Goal: Transaction & Acquisition: Book appointment/travel/reservation

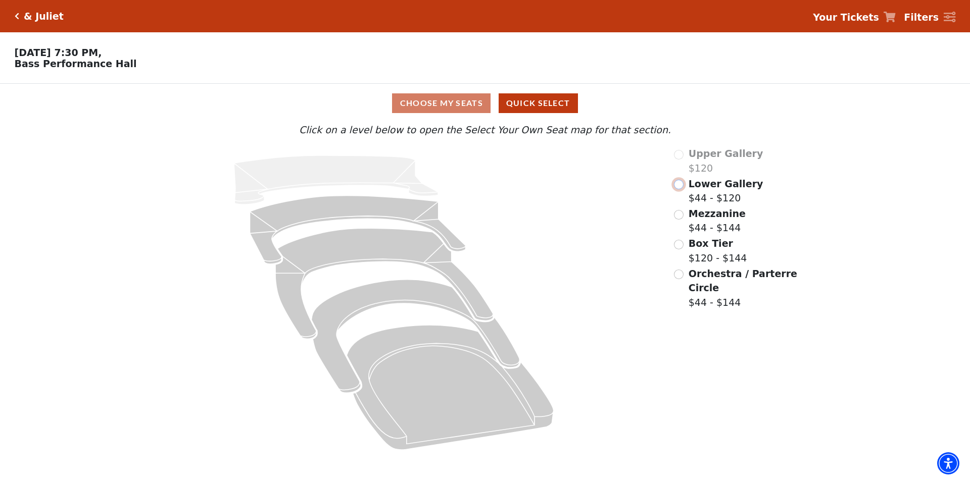
click at [681, 189] on input "Lower Gallery$44 - $120\a" at bounding box center [679, 185] width 10 height 10
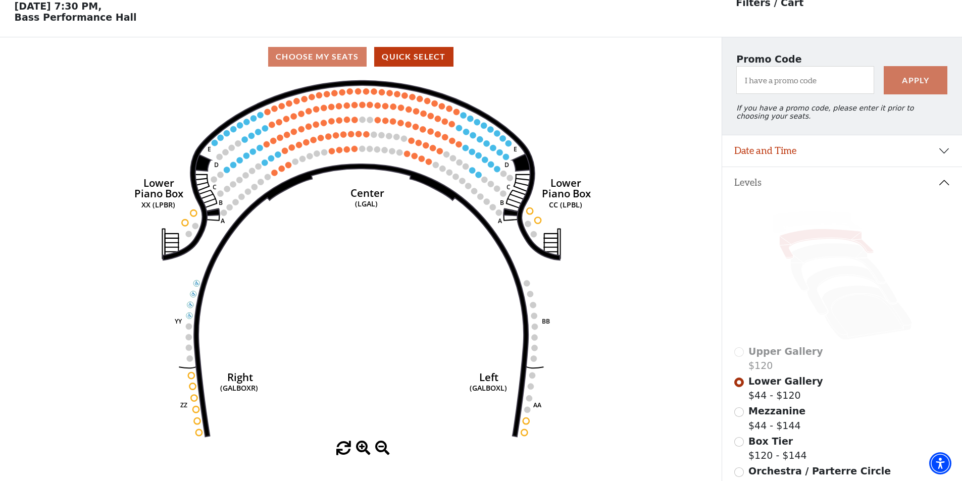
scroll to position [47, 0]
click at [456, 88] on icon "Right (GALBOXR) E D C B A E D C B A YY ZZ Left (GALBOXL) BB AA Center Lower Pia…" at bounding box center [361, 258] width 650 height 365
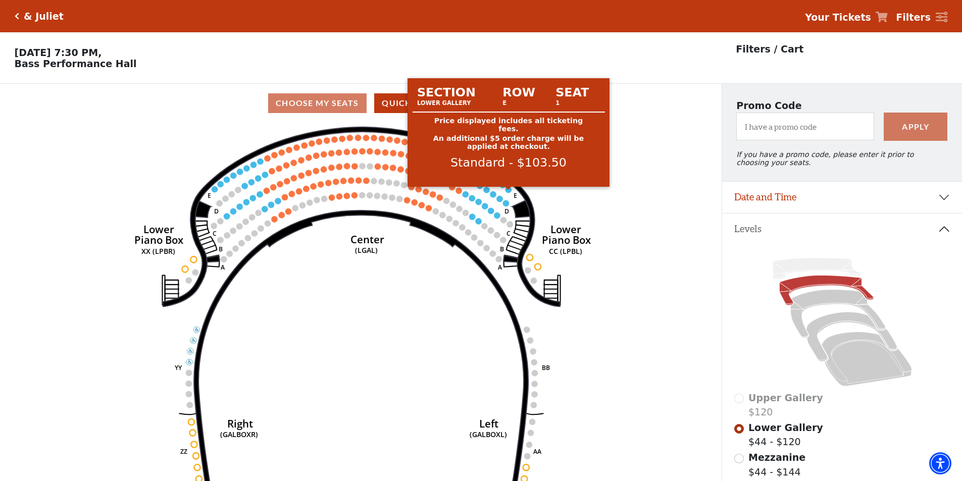
click at [509, 193] on circle at bounding box center [509, 190] width 6 height 6
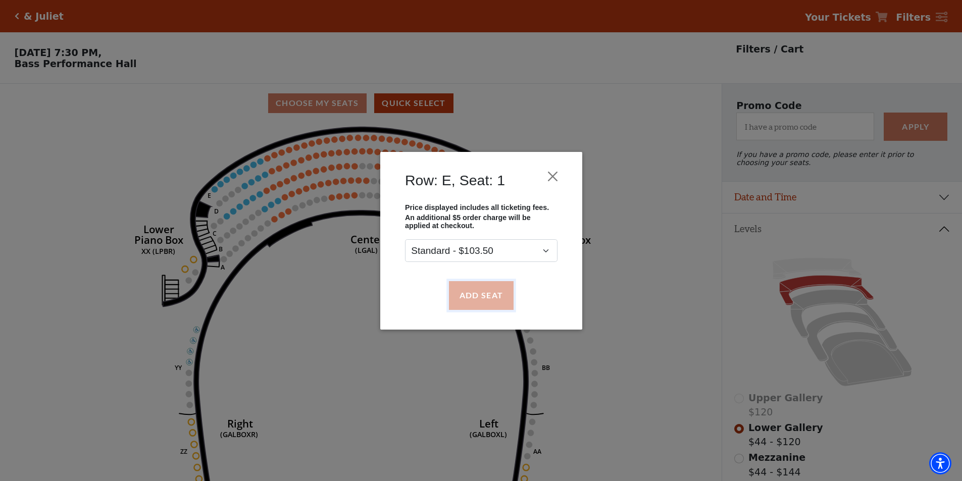
click at [498, 293] on button "Add Seat" at bounding box center [481, 295] width 65 height 28
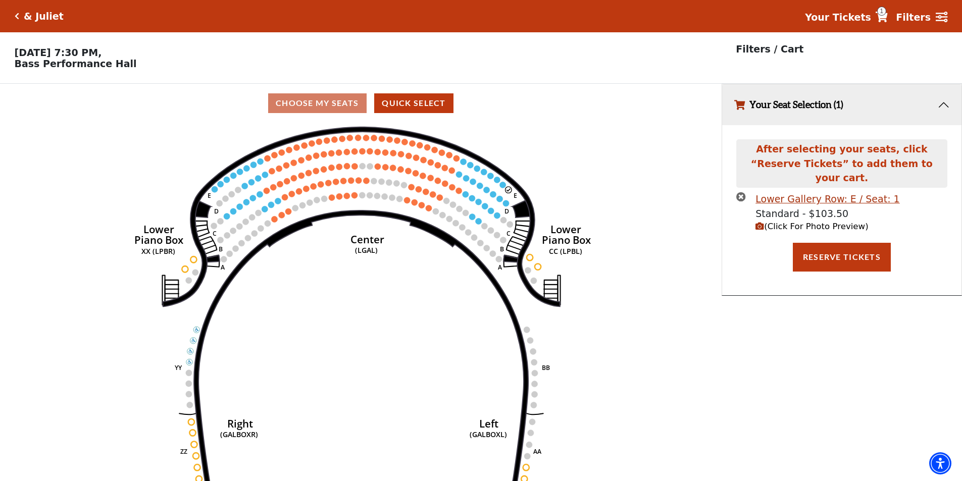
click at [500, 188] on circle at bounding box center [503, 185] width 6 height 6
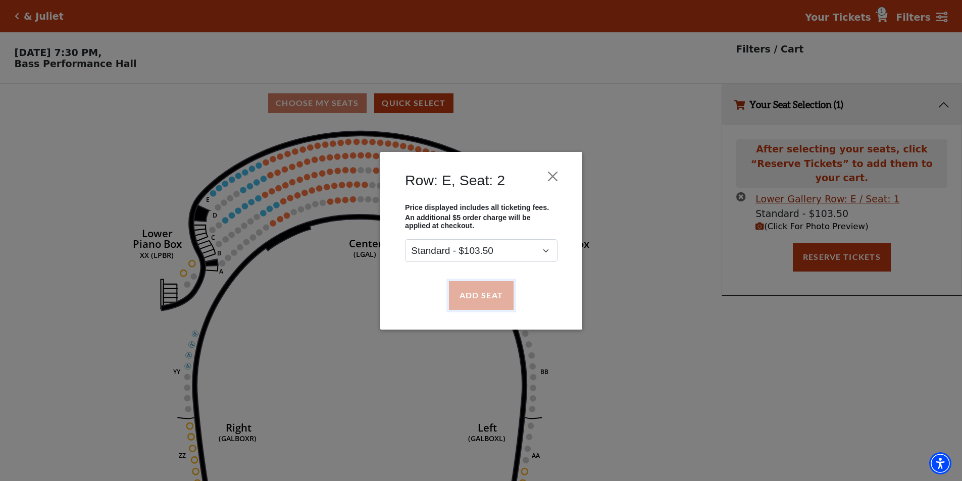
click at [497, 299] on button "Add Seat" at bounding box center [481, 295] width 65 height 28
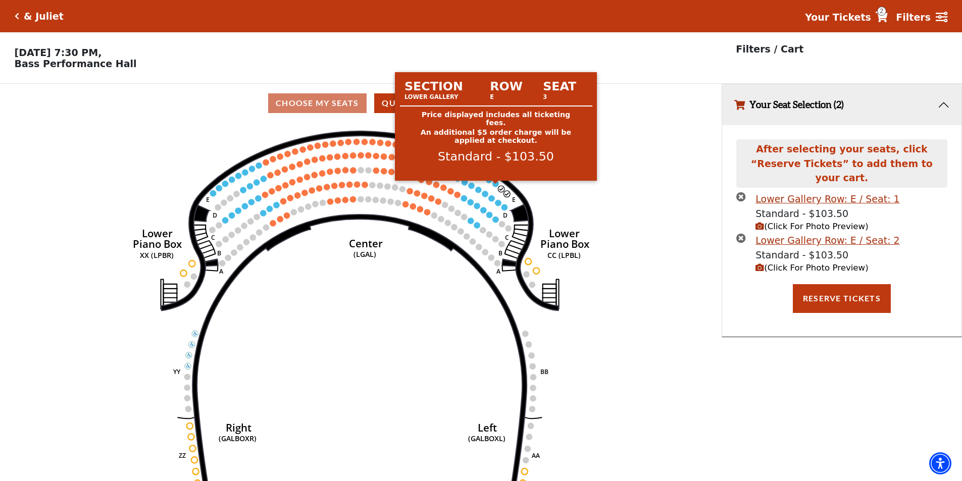
click at [496, 187] on circle at bounding box center [496, 184] width 6 height 6
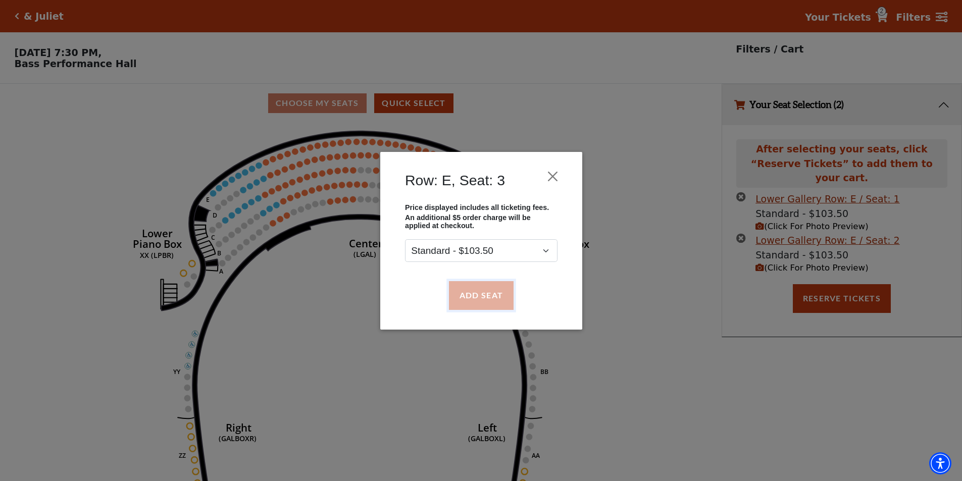
click at [486, 297] on button "Add Seat" at bounding box center [481, 295] width 65 height 28
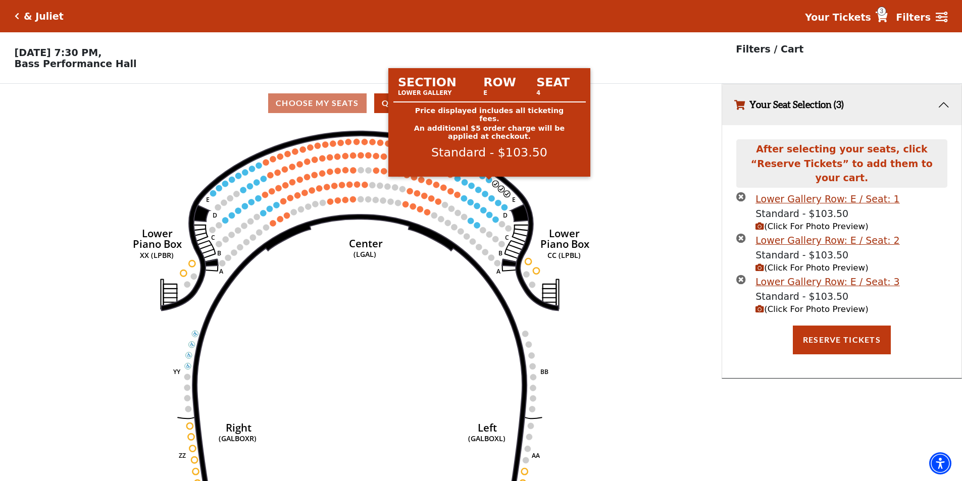
click at [488, 183] on circle at bounding box center [489, 180] width 6 height 6
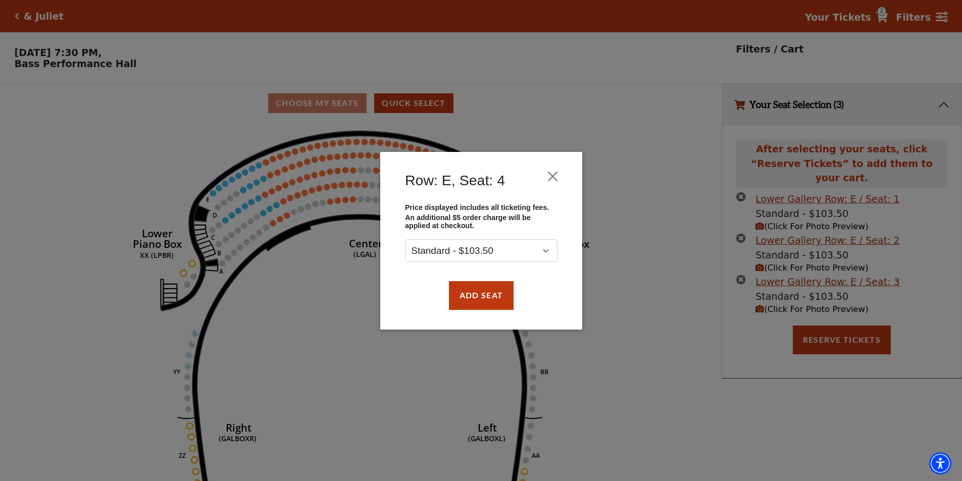
click at [468, 313] on div "Add Seat" at bounding box center [482, 295] width 172 height 47
click at [476, 296] on button "Add Seat" at bounding box center [481, 295] width 65 height 28
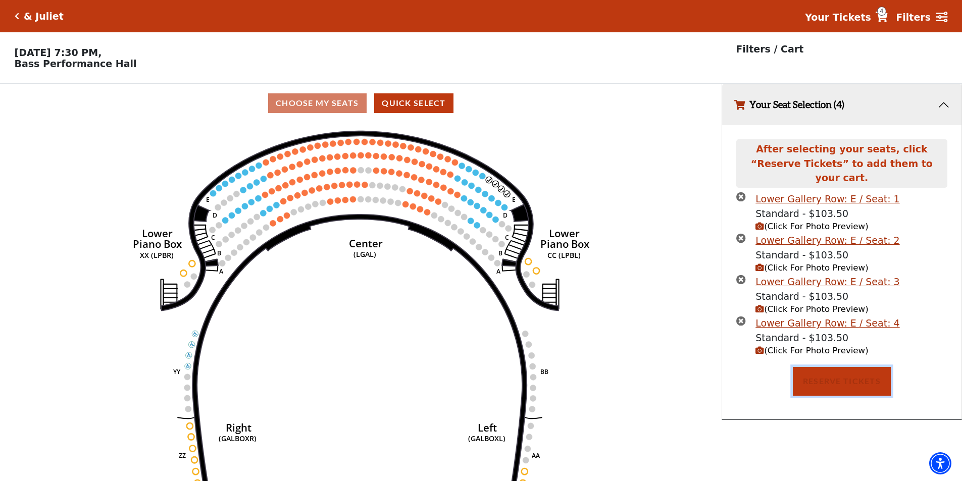
click at [823, 367] on button "Reserve Tickets" at bounding box center [842, 381] width 98 height 28
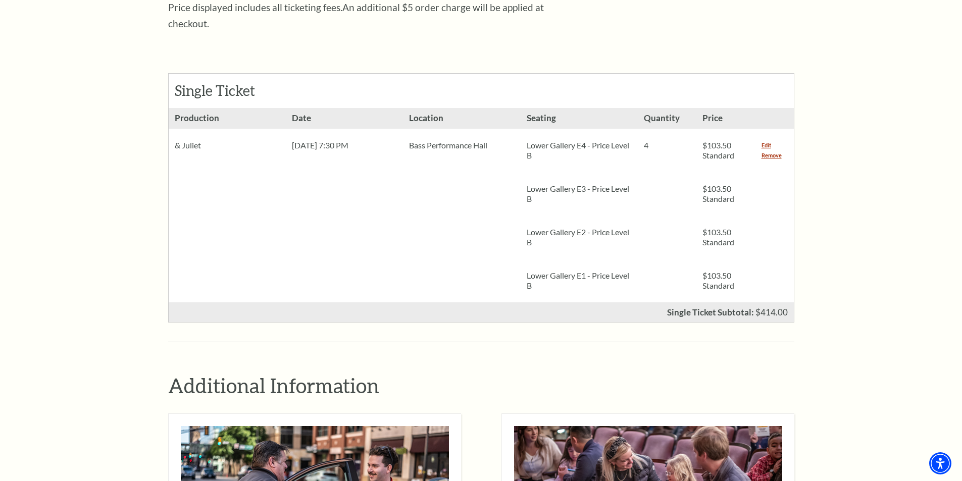
scroll to position [404, 0]
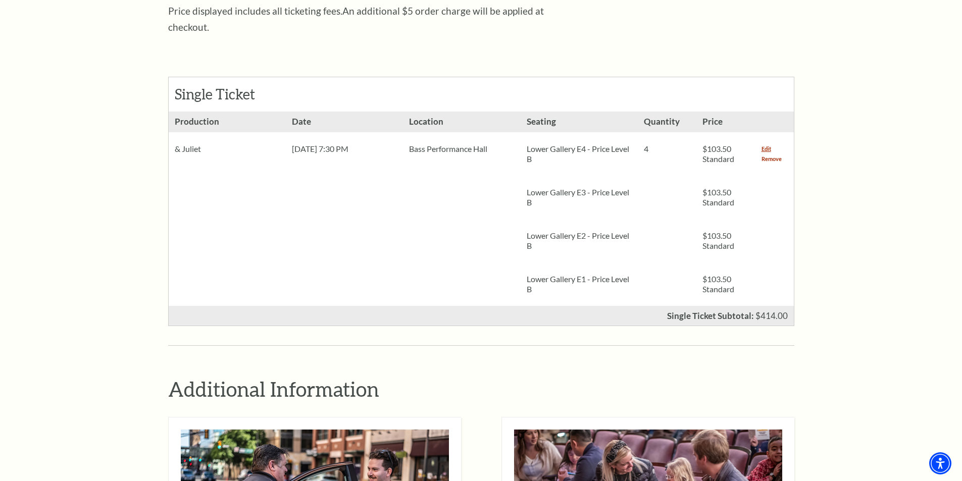
click at [770, 154] on link "Remove" at bounding box center [772, 159] width 20 height 10
